Goal: Task Accomplishment & Management: Use online tool/utility

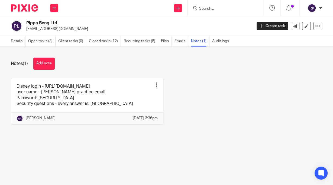
click at [214, 5] on form at bounding box center [227, 8] width 58 height 7
click at [207, 9] on input "Search" at bounding box center [222, 8] width 49 height 5
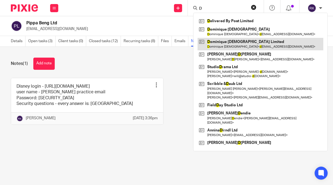
type input "D"
click at [237, 42] on link at bounding box center [260, 44] width 126 height 12
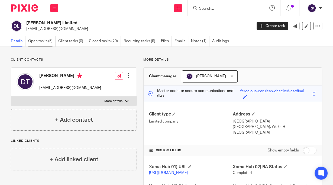
click at [39, 41] on link "Open tasks (5)" at bounding box center [41, 41] width 27 height 11
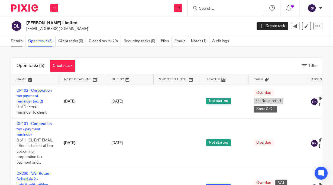
click at [15, 41] on link "Details" at bounding box center [18, 41] width 15 height 11
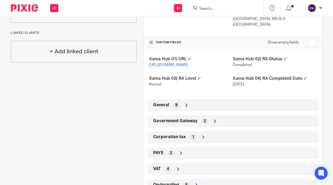
scroll to position [108, 0]
click at [195, 124] on span "Government Gateway" at bounding box center [175, 121] width 44 height 6
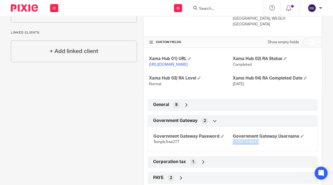
drag, startPoint x: 259, startPoint y: 147, endPoint x: 230, endPoint y: 148, distance: 28.4
click at [233, 145] on p "143951648942" at bounding box center [272, 141] width 79 height 5
copy span "143951648942"
drag, startPoint x: 179, startPoint y: 148, endPoint x: 152, endPoint y: 147, distance: 26.8
click at [153, 145] on p "TempleTree2TT" at bounding box center [192, 141] width 79 height 5
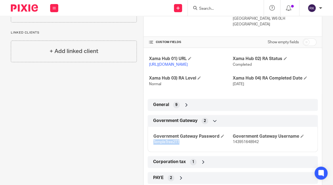
copy span "TempleTree2TT"
